Goal: Navigation & Orientation: Find specific page/section

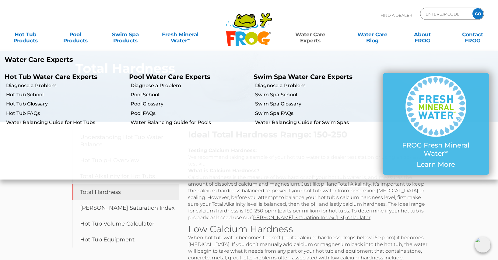
click at [310, 41] on link "Water Care Experts" at bounding box center [310, 34] width 63 height 12
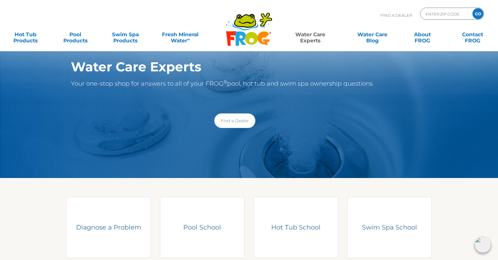
scroll to position [11, 0]
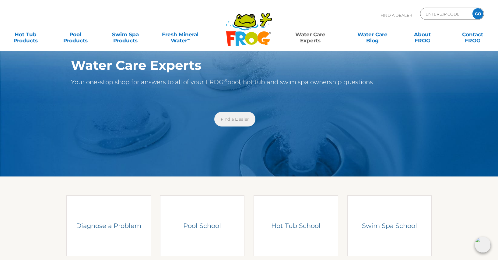
click at [232, 119] on link "Find a Dealer" at bounding box center [235, 119] width 41 height 15
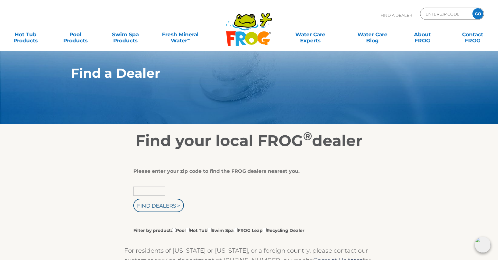
click at [154, 191] on input "text" at bounding box center [149, 190] width 32 height 9
type input "22630"
click at [133, 199] on input "Find Dealers >" at bounding box center [158, 205] width 51 height 13
click at [160, 207] on input "Find Dealers >" at bounding box center [158, 205] width 51 height 13
click at [190, 228] on input "Filter by product: Pool Hot Tub Swim Spa FROG Leap Recycling Dealer" at bounding box center [188, 230] width 4 height 4
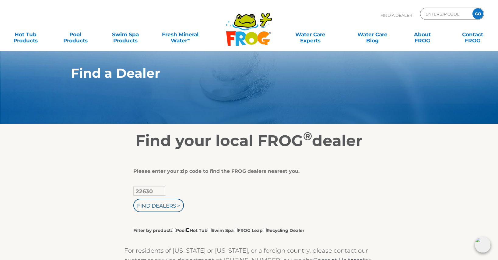
checkbox input "true"
click at [170, 205] on input "Find Dealers >" at bounding box center [158, 205] width 51 height 13
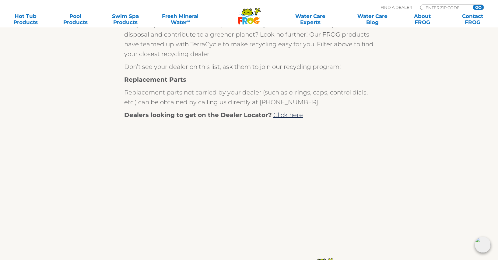
scroll to position [273, 0]
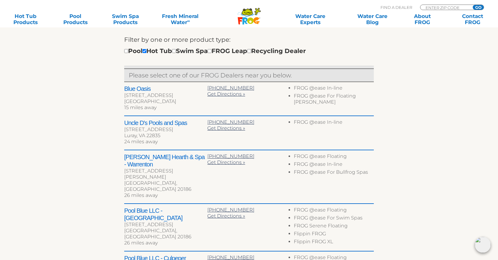
scroll to position [209, 0]
drag, startPoint x: 121, startPoint y: 90, endPoint x: 185, endPoint y: 100, distance: 64.8
click at [185, 100] on div "← Move left → Move right ↑ Move up ↓ Move down + Zoom in - Zoom out Home Jump l…" at bounding box center [249, 144] width 375 height 407
copy div "Blue Oasis 2438 Valley Ave Winchester, VA 22601"
